Goal: Find specific page/section: Find specific page/section

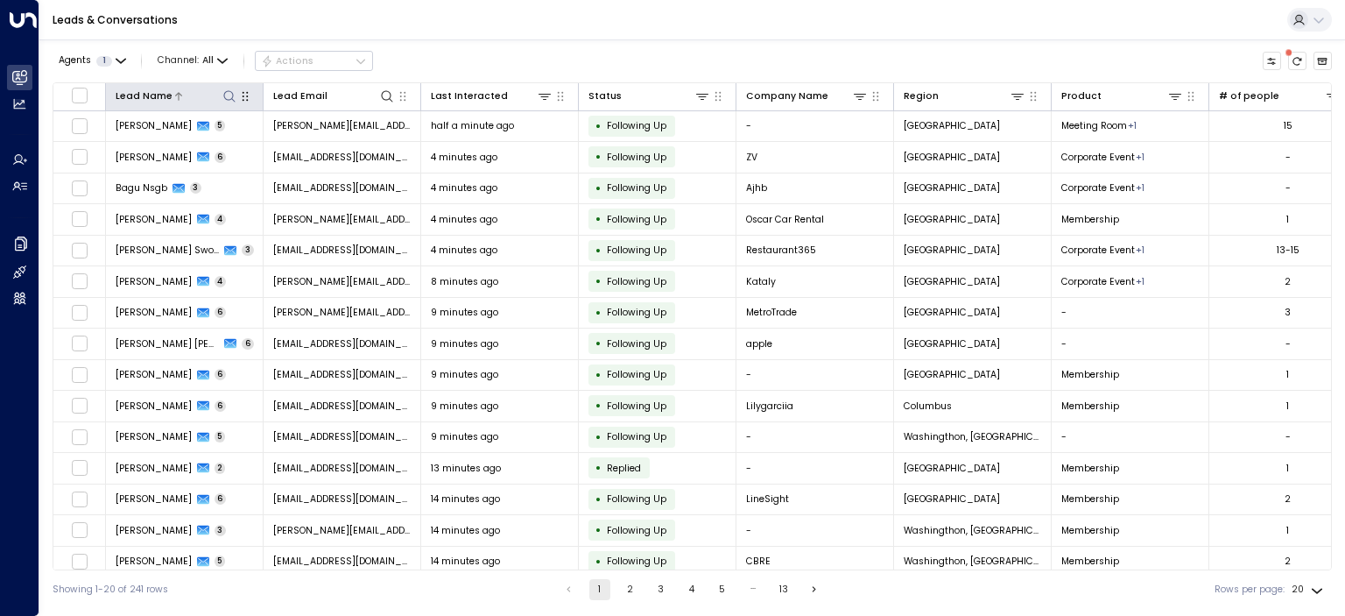
click at [224, 101] on icon at bounding box center [229, 96] width 14 height 14
type input "*******"
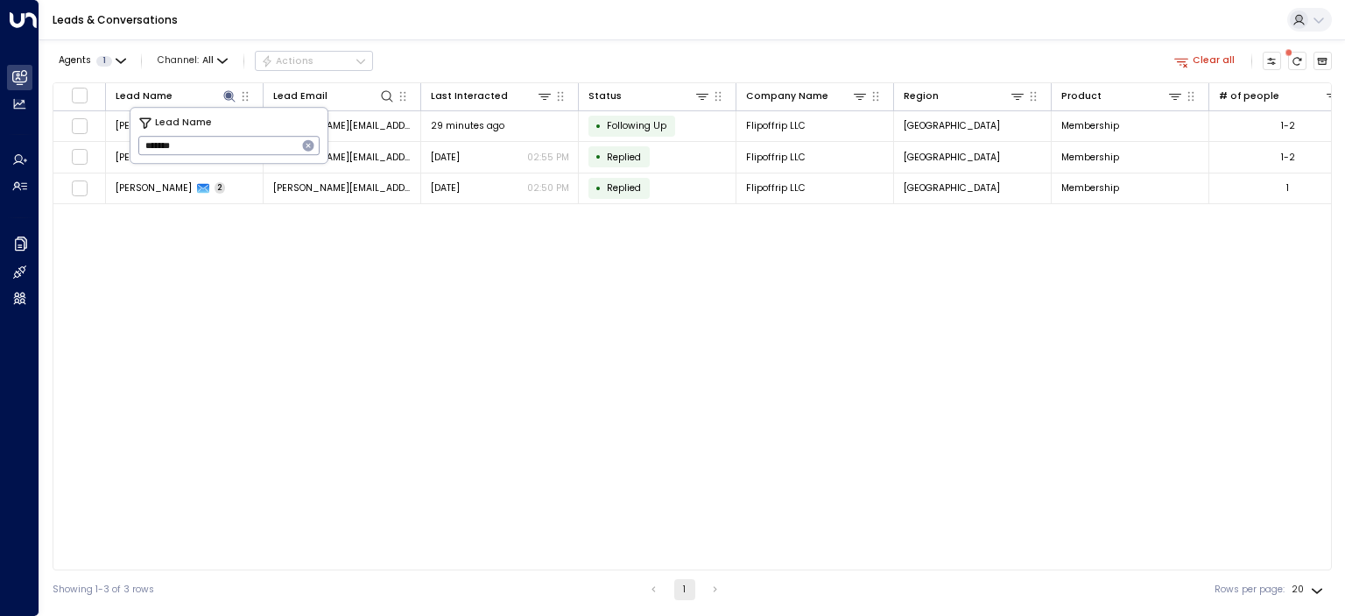
click at [455, 42] on div "Agents 1 Channel: All Actions Clear all Lead Name Lead Email Last Interacted St…" at bounding box center [692, 323] width 1279 height 569
